Goal: Find contact information: Find contact information

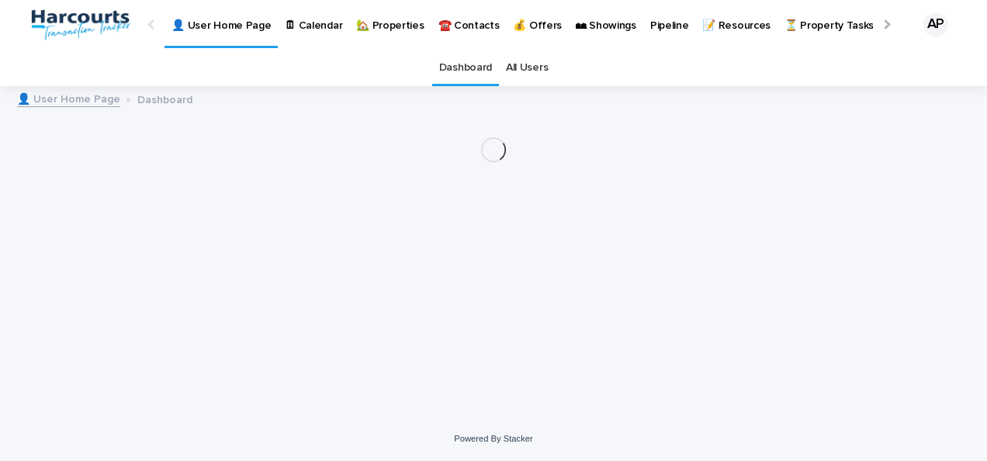
click at [382, 27] on p "🏡 Properties" at bounding box center [389, 16] width 67 height 33
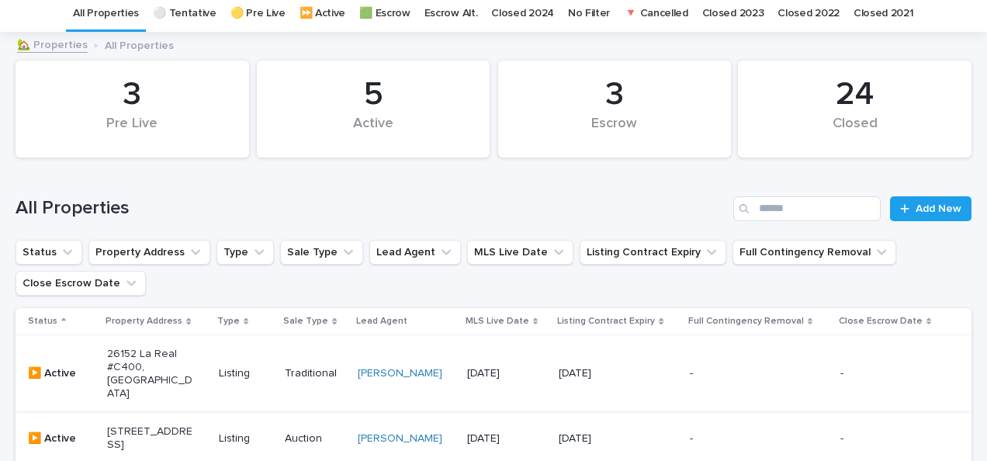
scroll to position [465, 0]
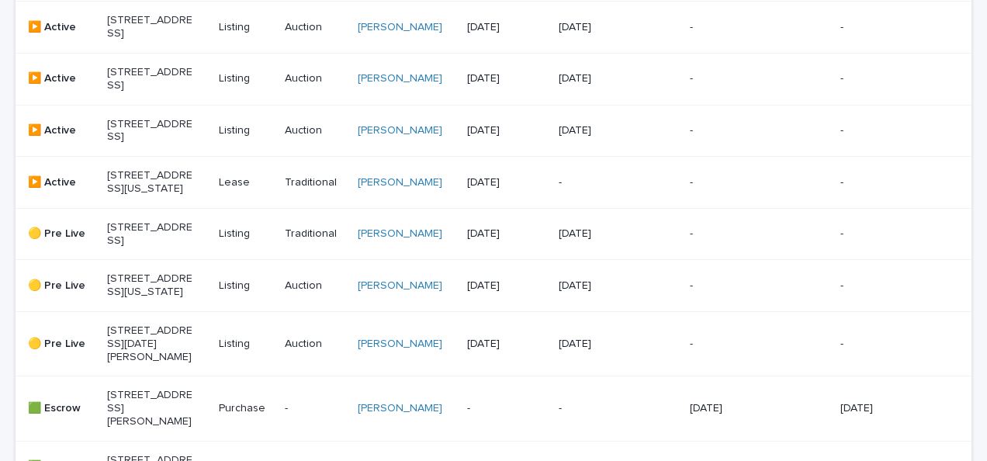
click at [151, 299] on p "[STREET_ADDRESS][US_STATE]" at bounding box center [150, 285] width 86 height 26
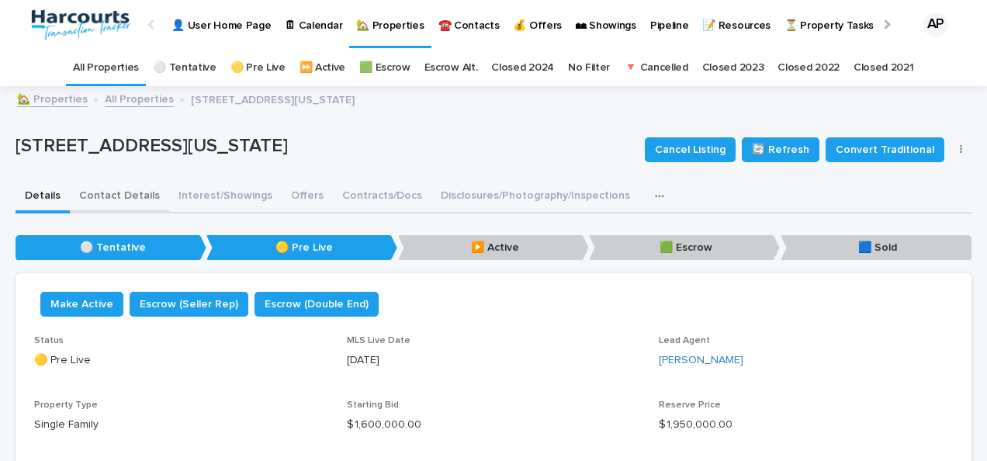
click at [115, 191] on button "Contact Details" at bounding box center [119, 197] width 99 height 33
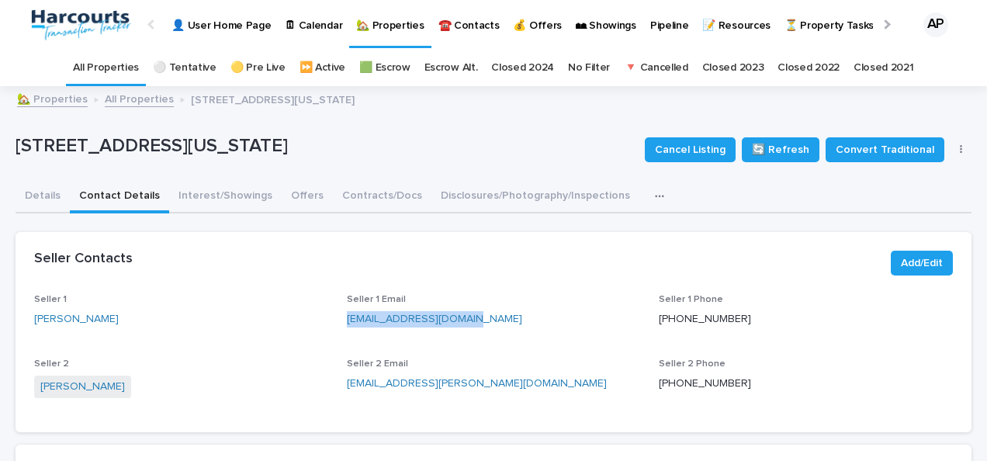
drag, startPoint x: 470, startPoint y: 322, endPoint x: 338, endPoint y: 316, distance: 132.0
click at [338, 316] on div "Seller 1 [PERSON_NAME] Seller 1 Email [EMAIL_ADDRESS][DOMAIN_NAME] Seller 1 Pho…" at bounding box center [493, 353] width 918 height 119
drag, startPoint x: 338, startPoint y: 316, endPoint x: 356, endPoint y: 316, distance: 17.8
copy link "[EMAIL_ADDRESS][DOMAIN_NAME]"
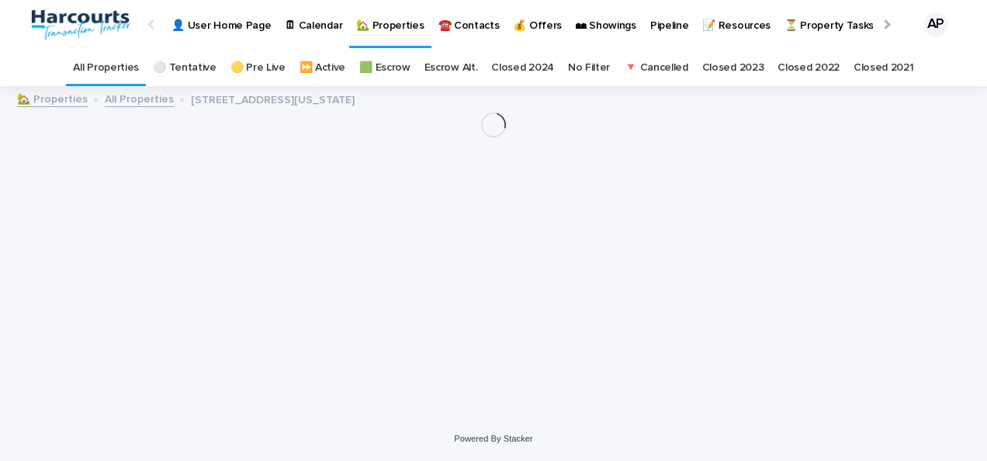
scroll to position [12, 0]
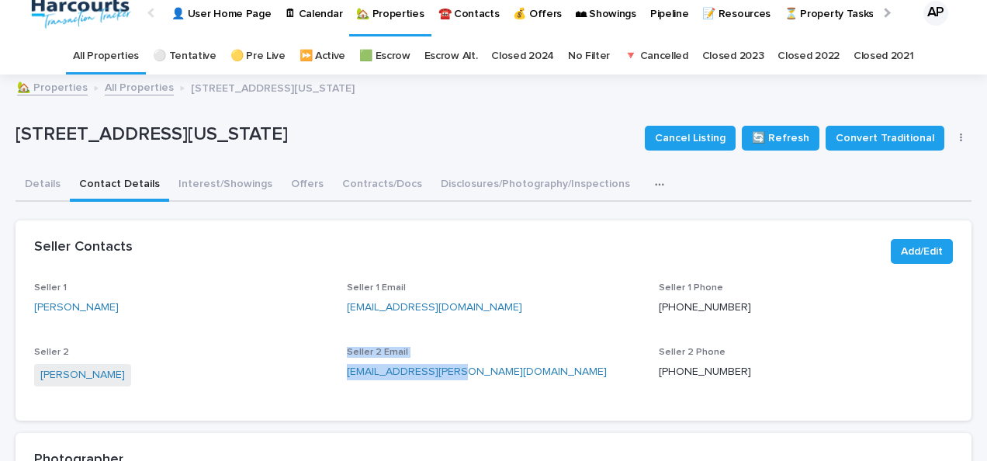
drag, startPoint x: 463, startPoint y: 372, endPoint x: 327, endPoint y: 371, distance: 135.7
click at [327, 371] on div "Seller 1 [PERSON_NAME] Seller 1 Email [EMAIL_ADDRESS][DOMAIN_NAME] Seller 1 Pho…" at bounding box center [493, 341] width 918 height 119
drag, startPoint x: 327, startPoint y: 371, endPoint x: 417, endPoint y: 396, distance: 93.3
click at [417, 396] on span "Seller 2 Email lagunaquilts@cox.net" at bounding box center [494, 374] width 294 height 55
drag, startPoint x: 453, startPoint y: 370, endPoint x: 338, endPoint y: 372, distance: 114.8
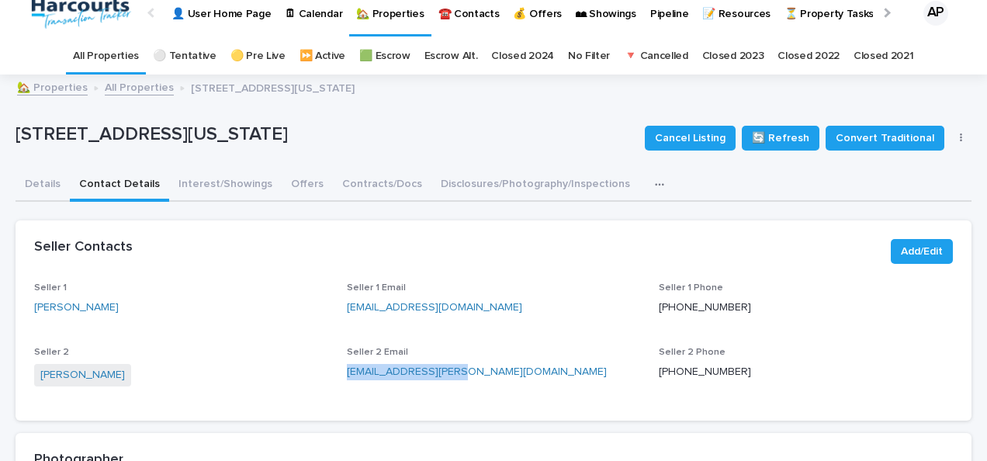
click at [338, 372] on div "Seller 1 [PERSON_NAME] Seller 1 Email [EMAIL_ADDRESS][DOMAIN_NAME] Seller 1 Pho…" at bounding box center [493, 341] width 918 height 119
drag, startPoint x: 338, startPoint y: 372, endPoint x: 347, endPoint y: 372, distance: 9.3
copy link "[EMAIL_ADDRESS][PERSON_NAME][DOMAIN_NAME]"
